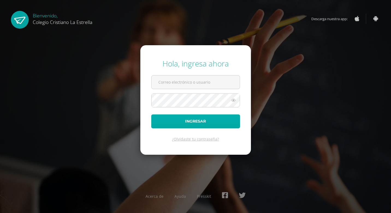
type input "[EMAIL_ADDRESS][DOMAIN_NAME]"
click at [215, 121] on button "Ingresar" at bounding box center [195, 122] width 89 height 14
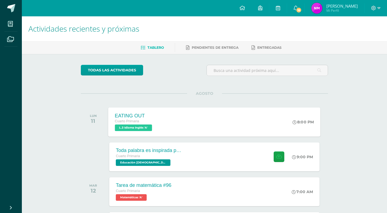
click at [134, 129] on span "L.3 Idioma Inglés 'A'" at bounding box center [133, 128] width 37 height 7
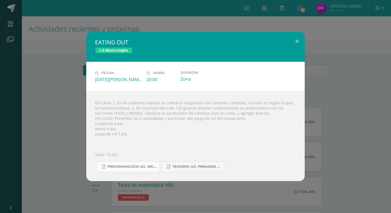
click at [147, 166] on span "Programación 4o. Inglés A.pdf" at bounding box center [131, 167] width 49 height 4
click at [197, 162] on link "Temario 4o. primaria 4-2025.pdf" at bounding box center [192, 167] width 63 height 11
click at [139, 166] on span "Programación 4o. Inglés A.pdf" at bounding box center [131, 167] width 49 height 4
click at [202, 162] on link "Temario 4o. primaria 4-2025.pdf" at bounding box center [192, 167] width 63 height 11
click at [296, 38] on button at bounding box center [297, 41] width 16 height 19
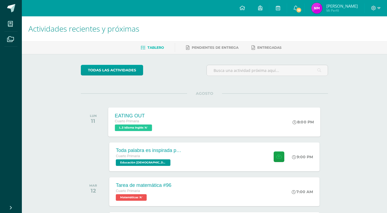
click at [141, 129] on span "L.3 Idioma Inglés 'A'" at bounding box center [133, 128] width 37 height 7
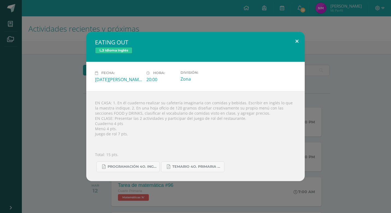
click at [298, 41] on button at bounding box center [297, 41] width 16 height 19
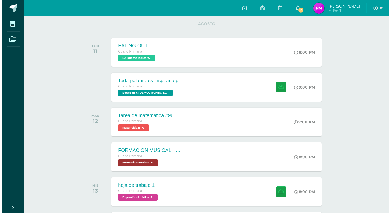
scroll to position [82, 0]
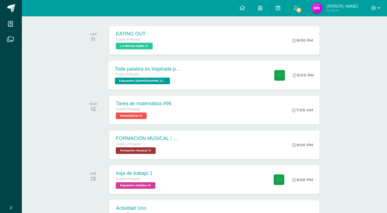
click at [145, 82] on span "Educación Cristiana 'A'" at bounding box center [142, 81] width 55 height 7
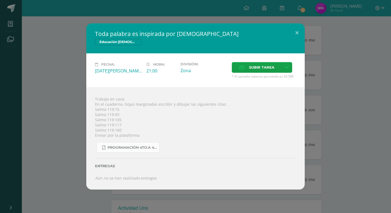
click at [154, 150] on link "Programación 4to.A 4ta Unidad 2025.pdf" at bounding box center [127, 147] width 63 height 11
click at [295, 32] on button at bounding box center [297, 32] width 16 height 19
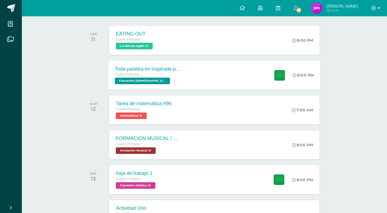
click at [144, 80] on span "Educación Cristiana 'A'" at bounding box center [142, 81] width 55 height 7
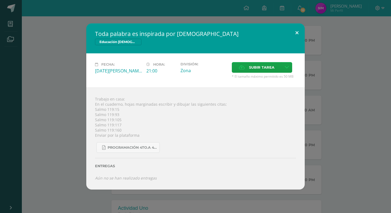
click at [296, 30] on button at bounding box center [297, 32] width 16 height 19
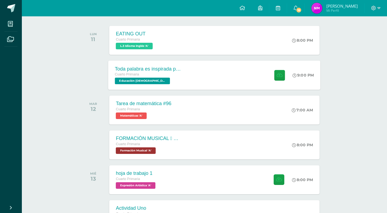
click at [133, 79] on span "Educación Cristiana 'A'" at bounding box center [142, 81] width 55 height 7
